Goal: Transaction & Acquisition: Subscribe to service/newsletter

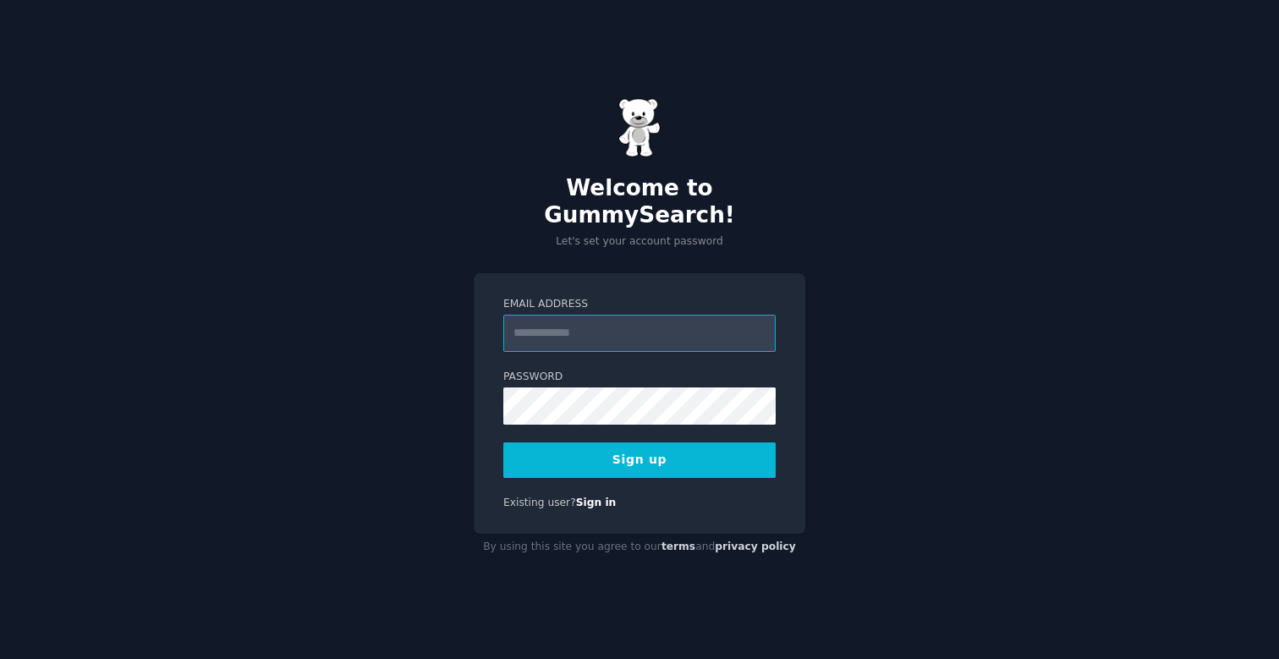
click at [575, 323] on input "Email Address" at bounding box center [639, 333] width 272 height 37
type input "**********"
click at [613, 448] on button "Sign up" at bounding box center [639, 461] width 272 height 36
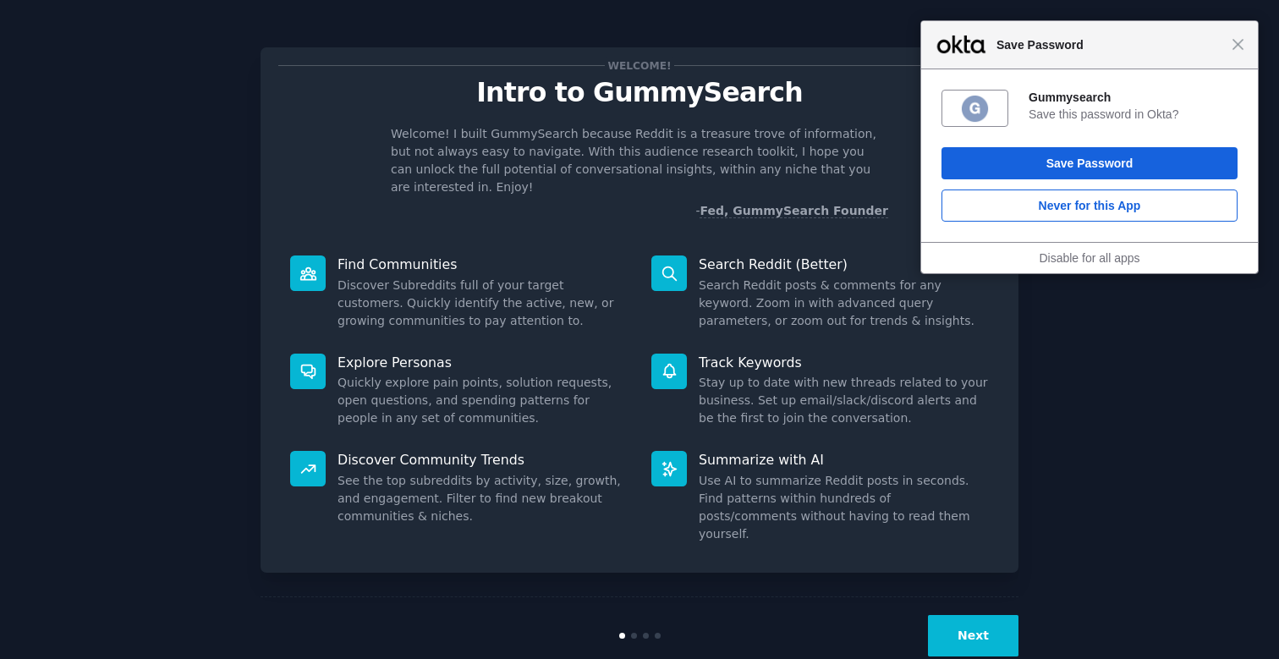
click at [1246, 39] on div "Close Save Password" at bounding box center [1089, 45] width 337 height 48
click at [1240, 45] on span "Close" at bounding box center [1238, 44] width 13 height 13
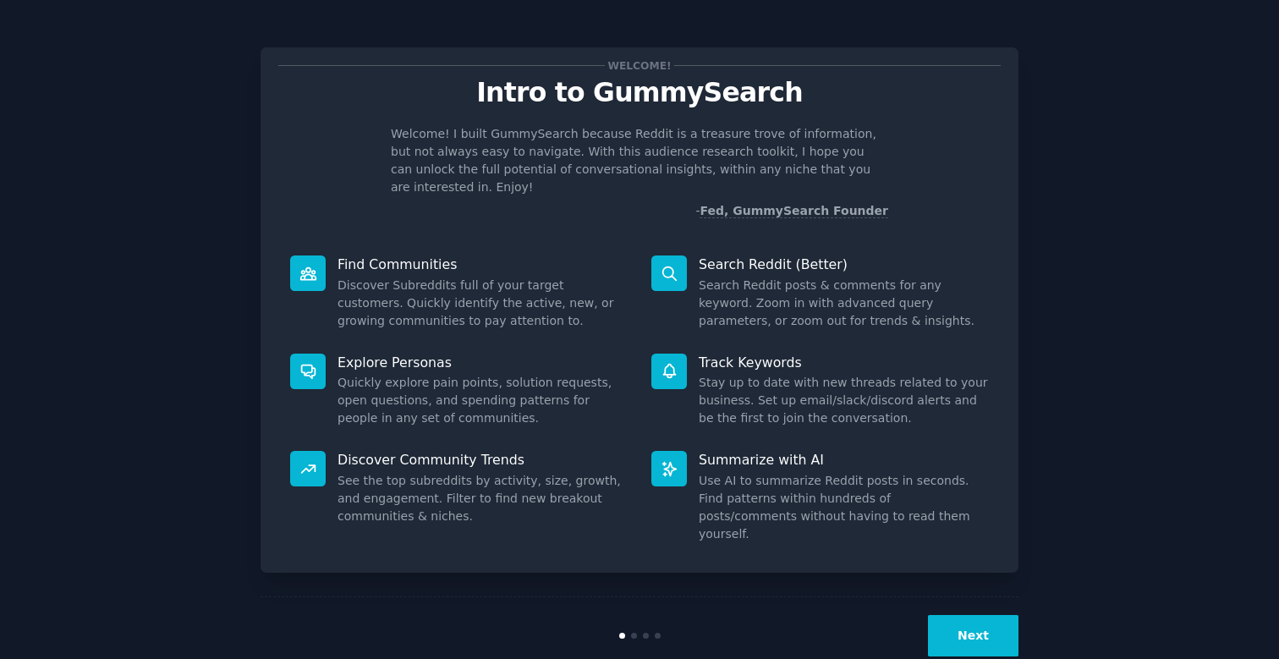
click at [956, 615] on button "Next" at bounding box center [973, 635] width 91 height 41
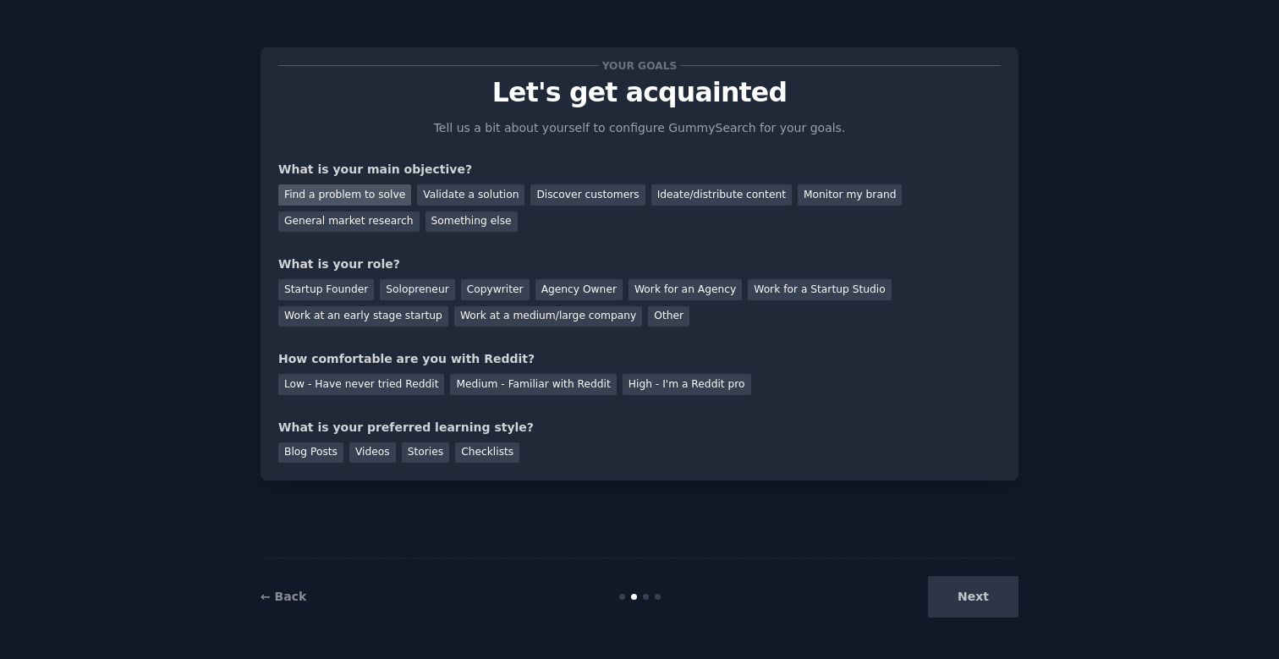
click at [391, 193] on div "Find a problem to solve" at bounding box center [344, 194] width 133 height 21
click at [550, 193] on div "Discover customers" at bounding box center [588, 194] width 114 height 21
click at [302, 221] on div "General market research" at bounding box center [348, 222] width 141 height 21
click at [648, 315] on div "Other" at bounding box center [668, 316] width 41 height 21
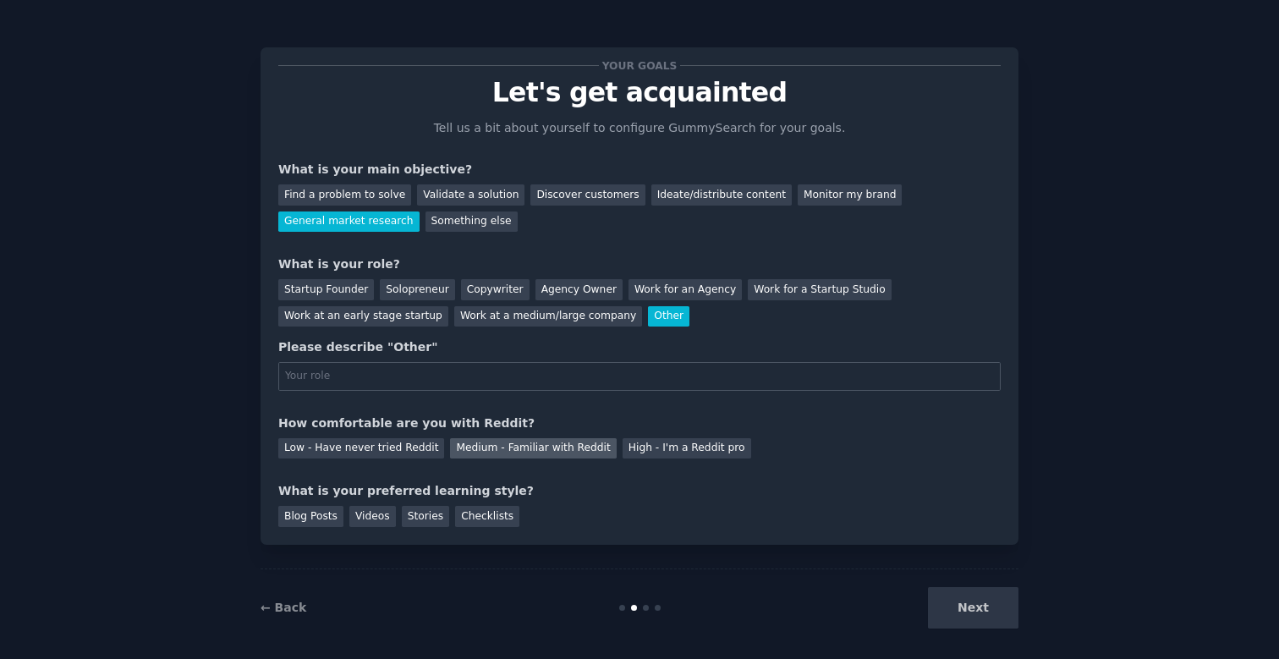
click at [557, 453] on div "Medium - Familiar with Reddit" at bounding box center [533, 448] width 166 height 21
click at [481, 520] on div "Checklists" at bounding box center [487, 516] width 64 height 21
click at [459, 375] on input "text" at bounding box center [639, 376] width 723 height 29
click at [476, 289] on div "Copywriter" at bounding box center [495, 289] width 69 height 21
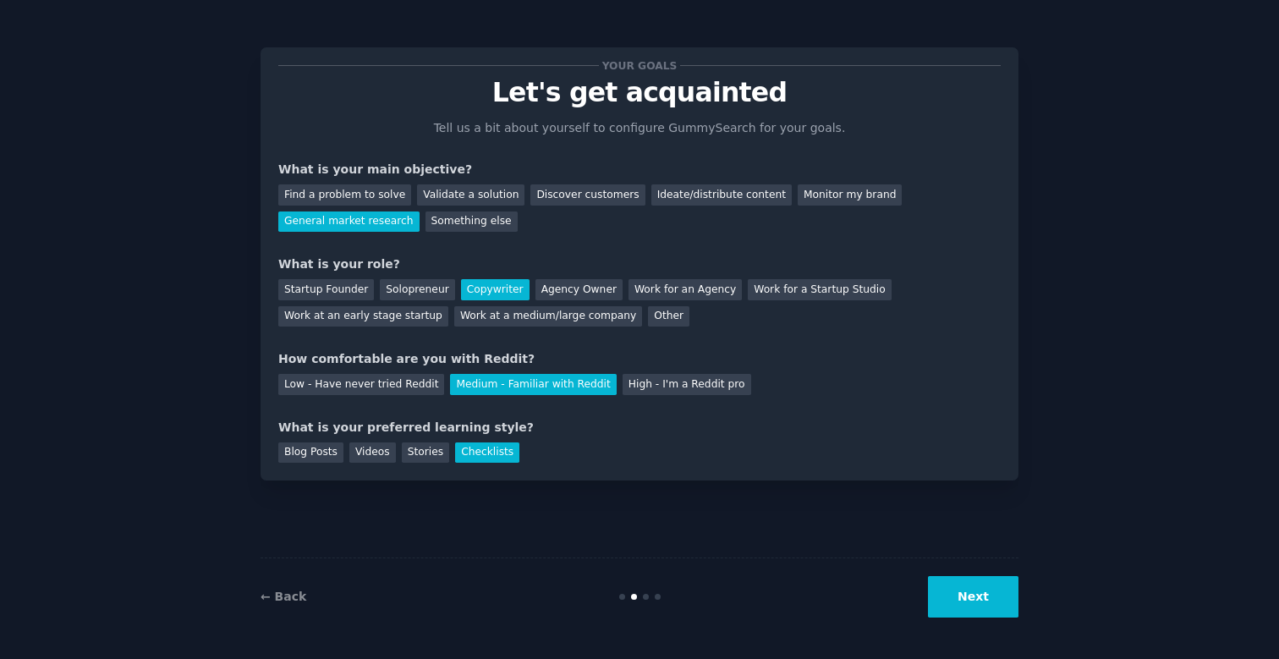
click at [976, 601] on button "Next" at bounding box center [973, 596] width 91 height 41
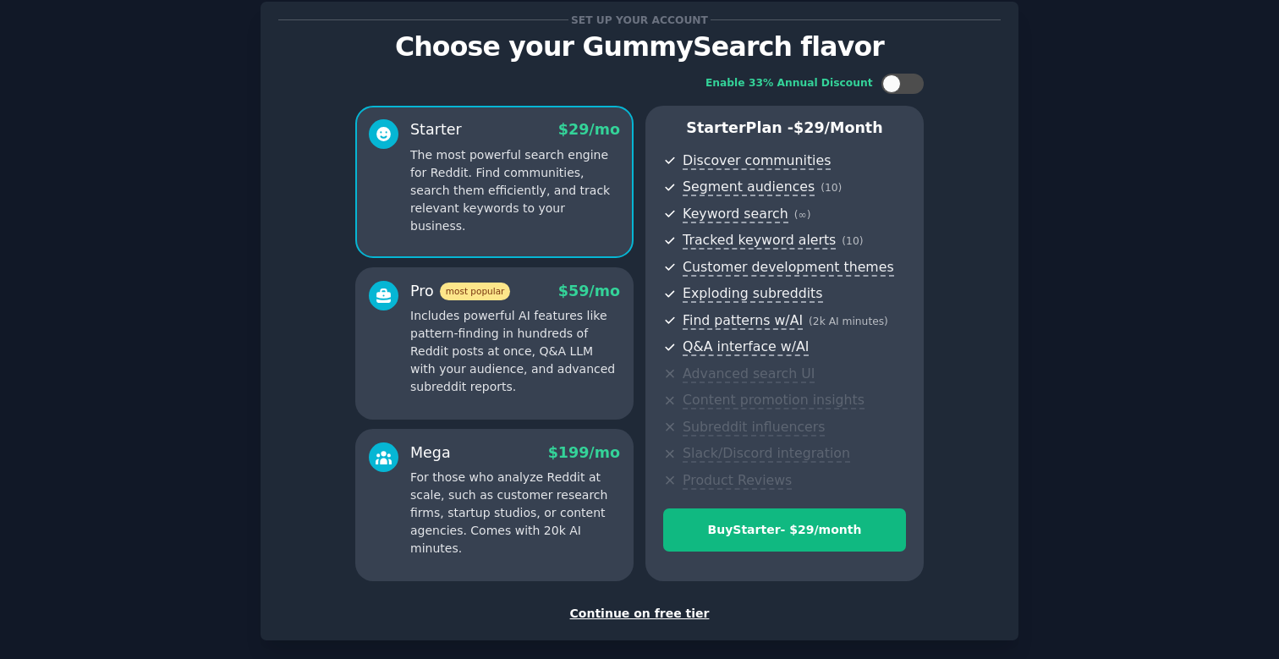
scroll to position [61, 0]
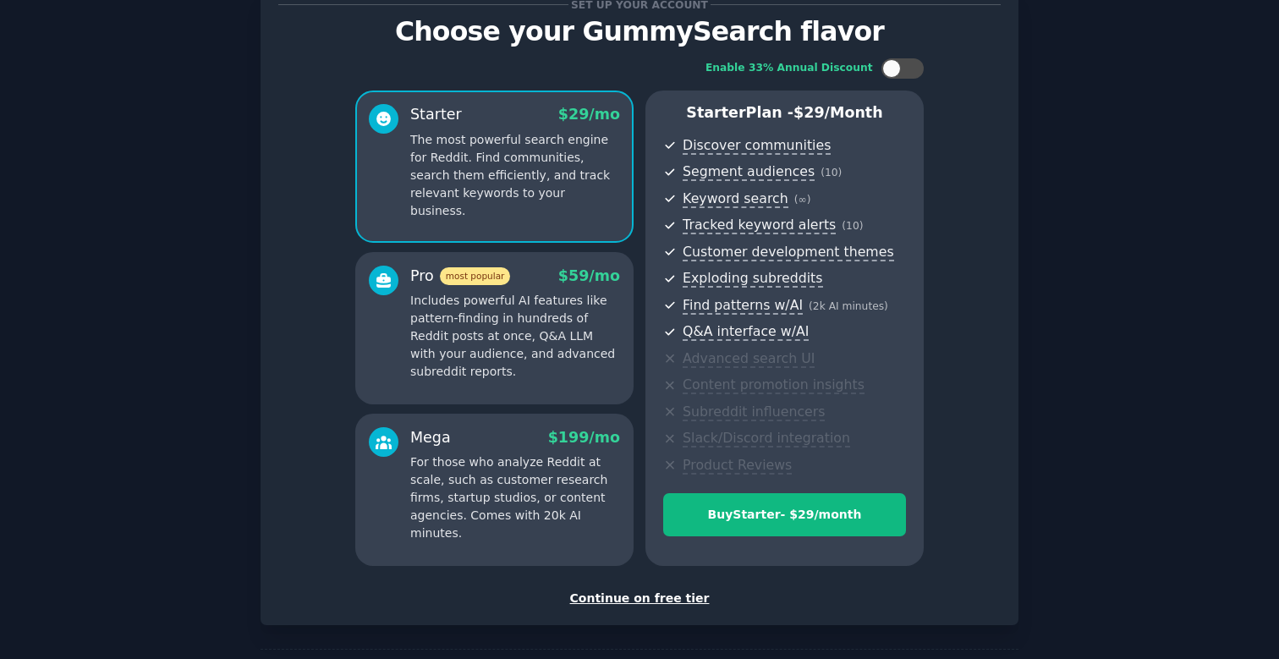
click at [665, 594] on div "Continue on free tier" at bounding box center [639, 599] width 723 height 18
